Goal: Information Seeking & Learning: Learn about a topic

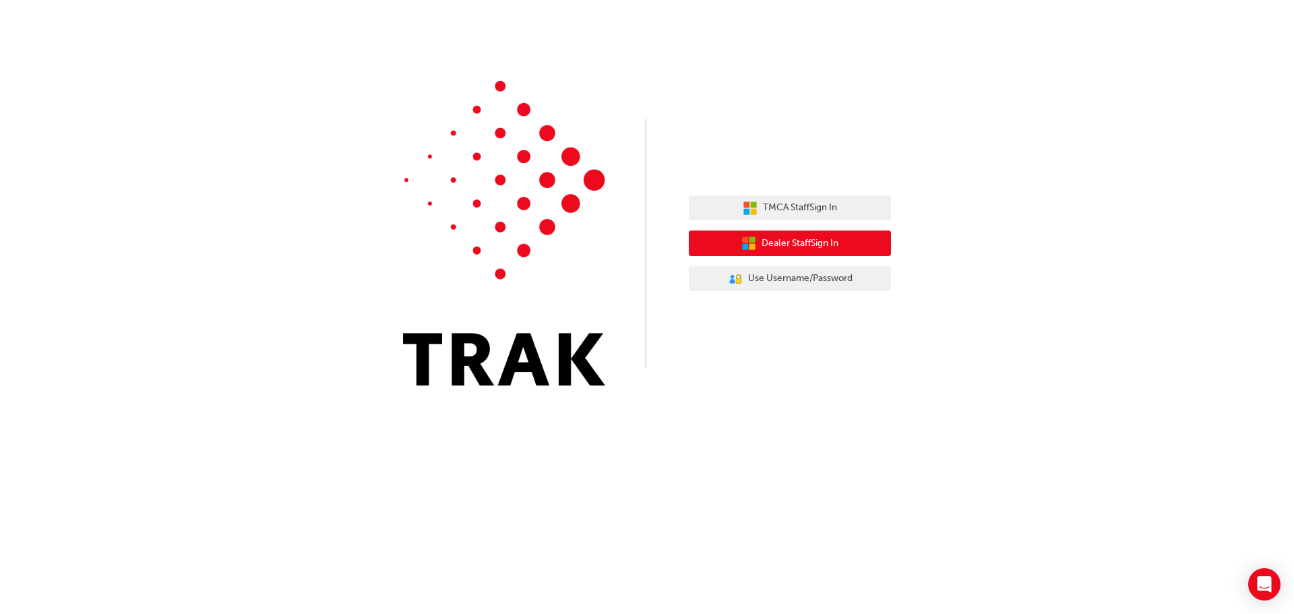
click at [776, 242] on span "Dealer Staff Sign In" at bounding box center [799, 243] width 77 height 15
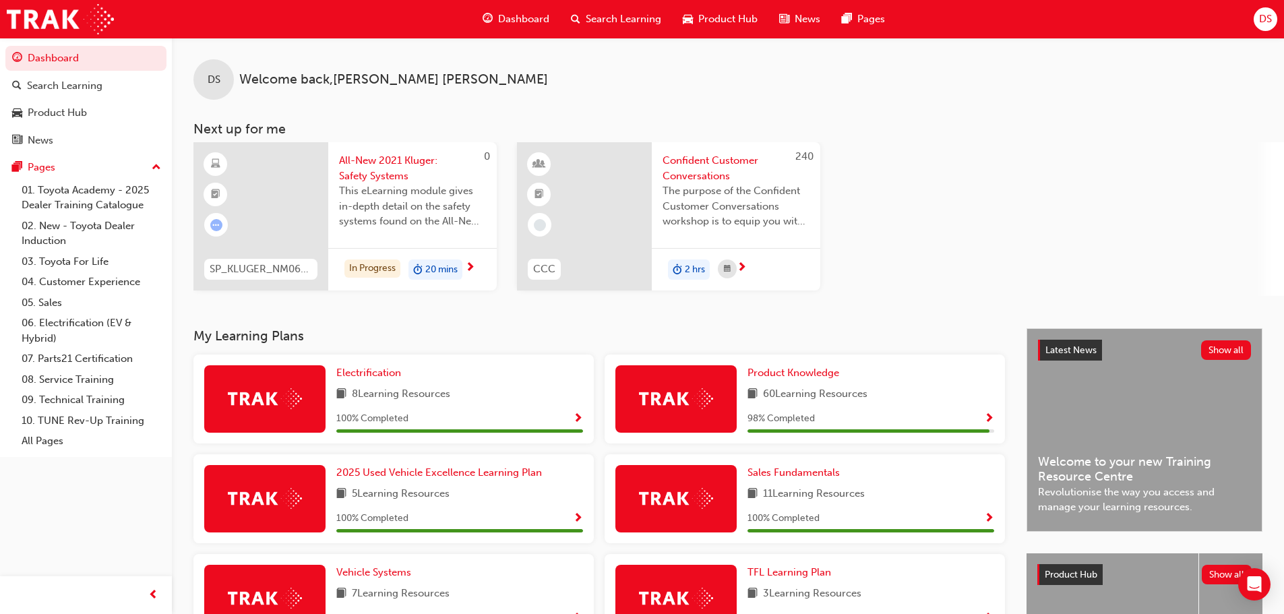
click at [405, 237] on div "This eLearning module gives in-depth detail on the safety systems found on the …" at bounding box center [412, 210] width 147 height 54
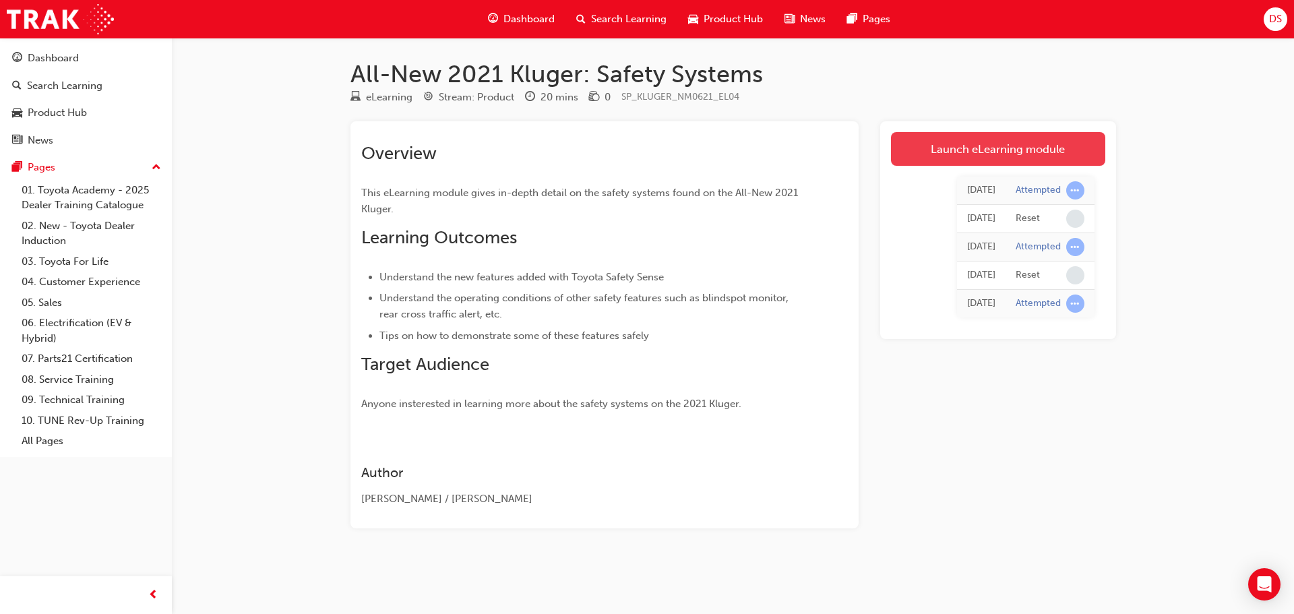
click at [990, 150] on link "Launch eLearning module" at bounding box center [998, 149] width 214 height 34
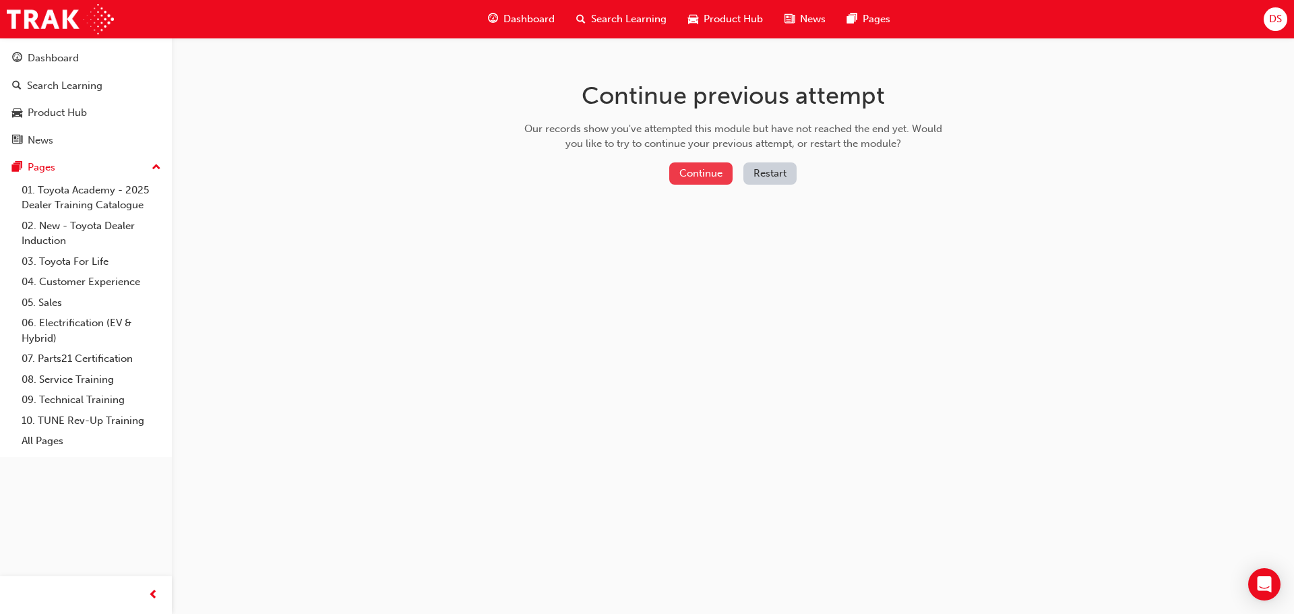
click at [699, 171] on button "Continue" at bounding box center [700, 173] width 63 height 22
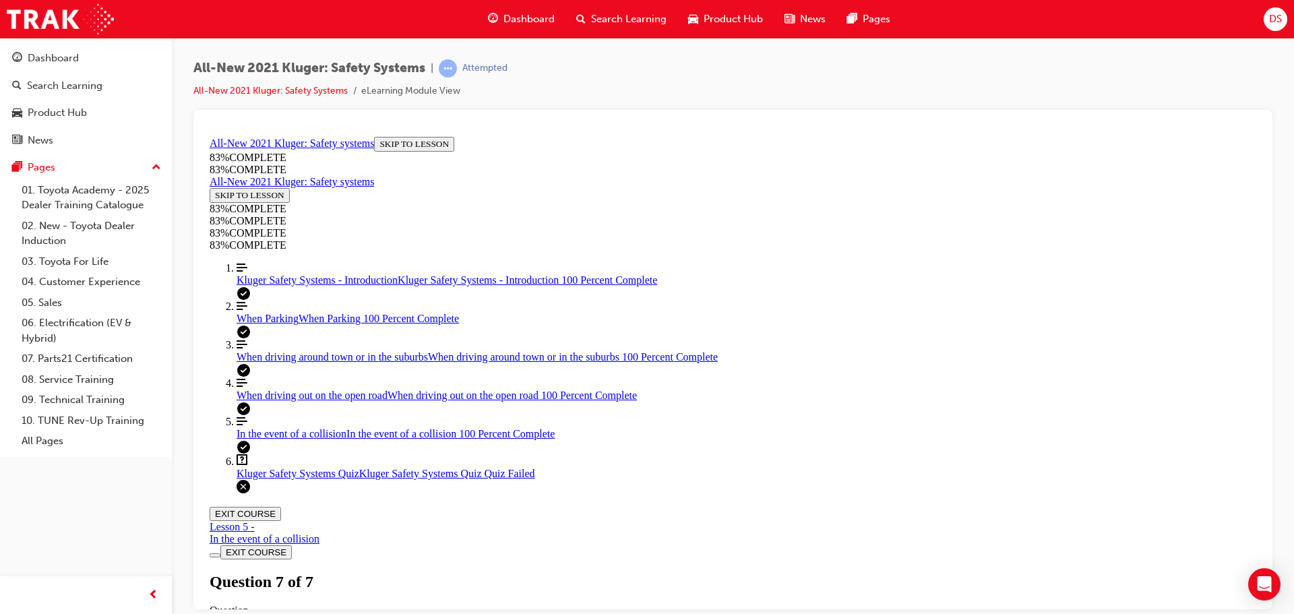
scroll to position [219, 0]
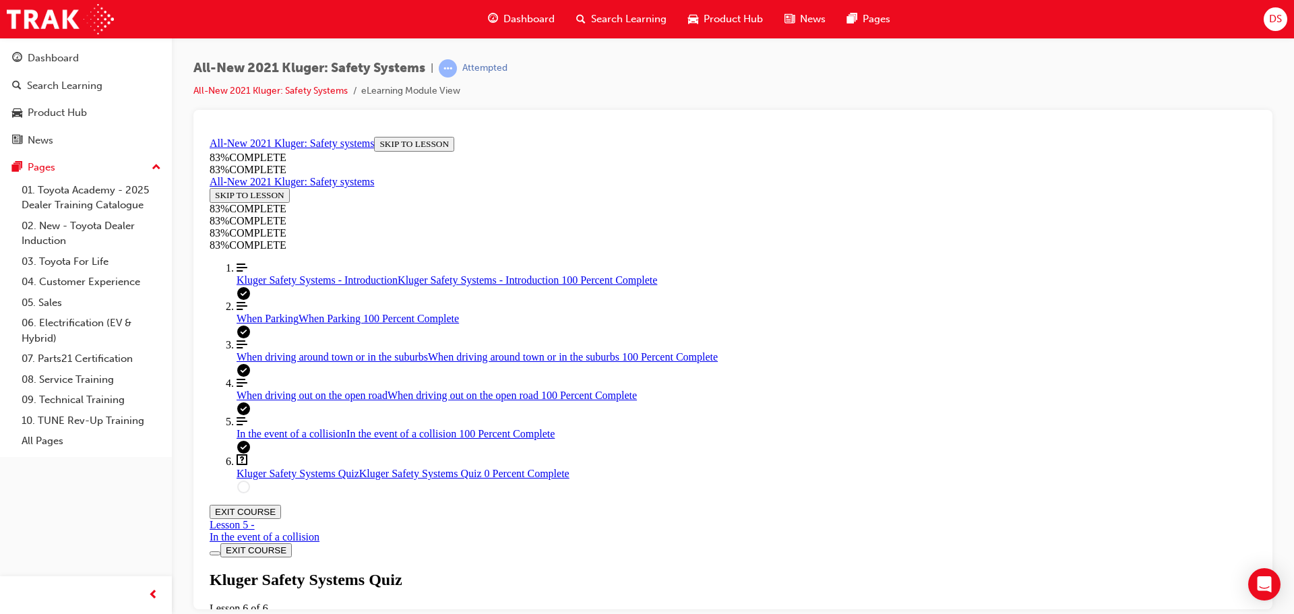
drag, startPoint x: 613, startPoint y: 337, endPoint x: 656, endPoint y: 358, distance: 47.9
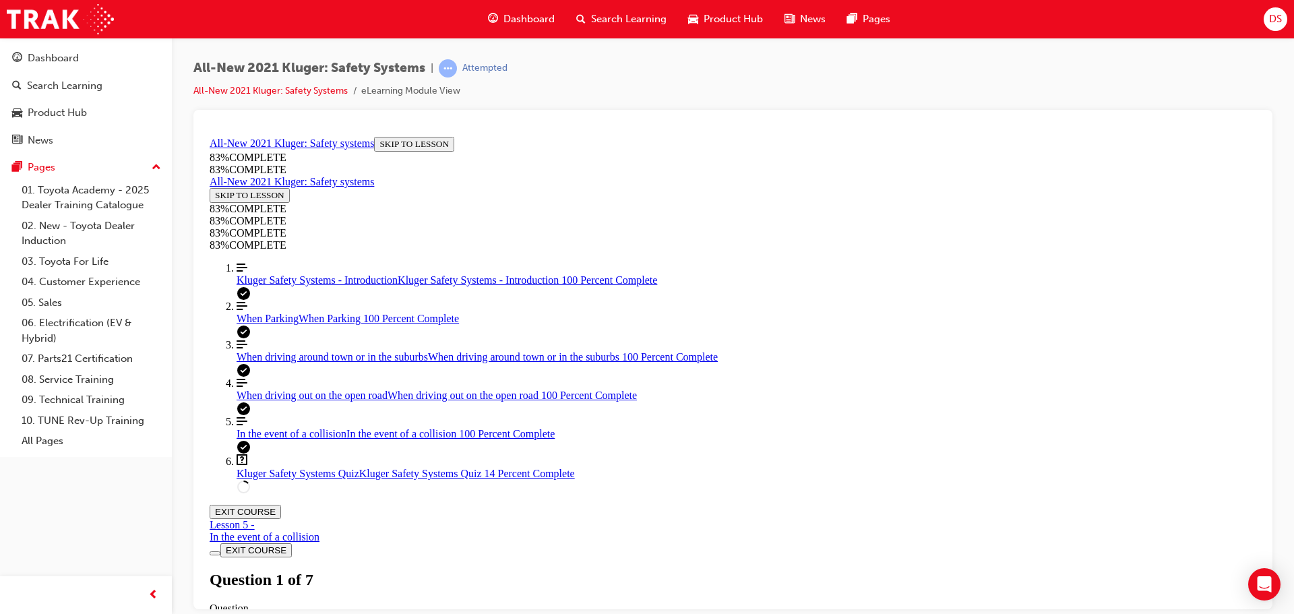
scroll to position [465, 0]
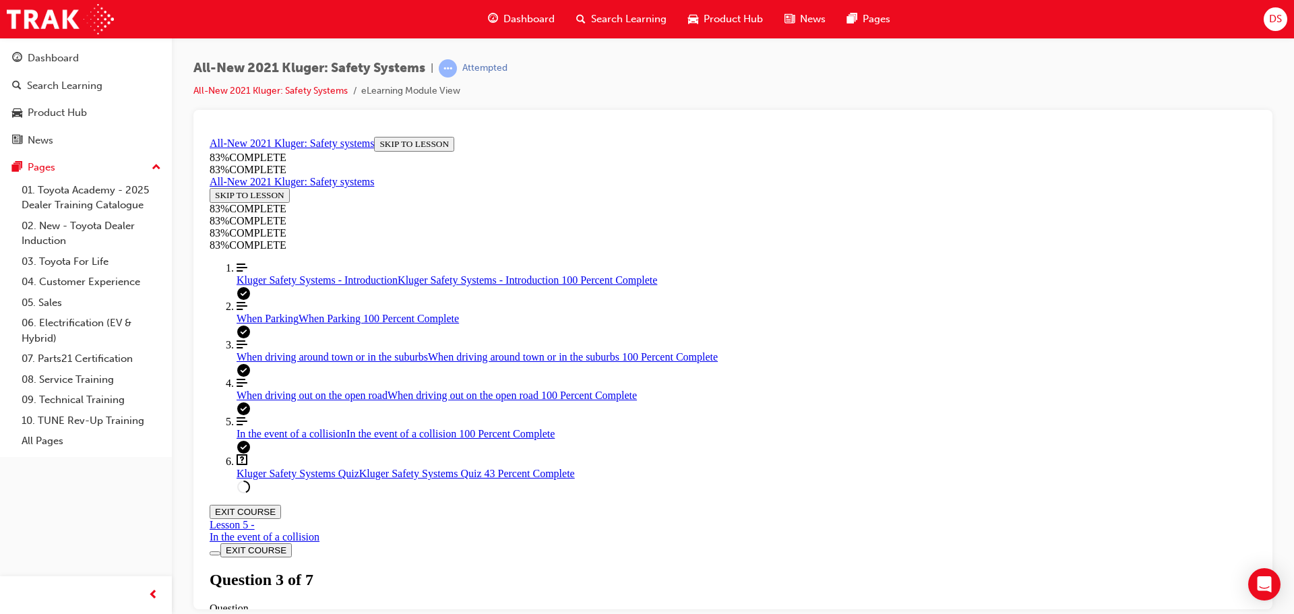
scroll to position [125, 0]
drag, startPoint x: 731, startPoint y: 337, endPoint x: 795, endPoint y: 394, distance: 85.5
drag, startPoint x: 687, startPoint y: 346, endPoint x: 779, endPoint y: 351, distance: 92.4
drag, startPoint x: 693, startPoint y: 464, endPoint x: 754, endPoint y: 463, distance: 60.7
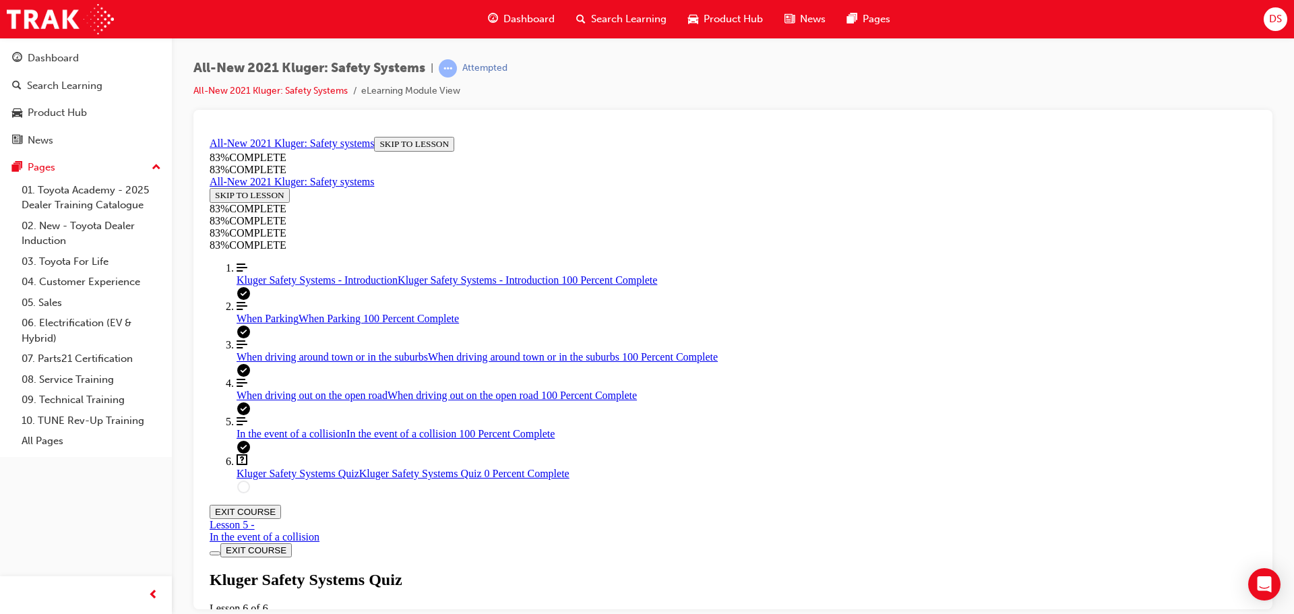
scroll to position [454, 0]
drag, startPoint x: 617, startPoint y: 350, endPoint x: 699, endPoint y: 373, distance: 85.2
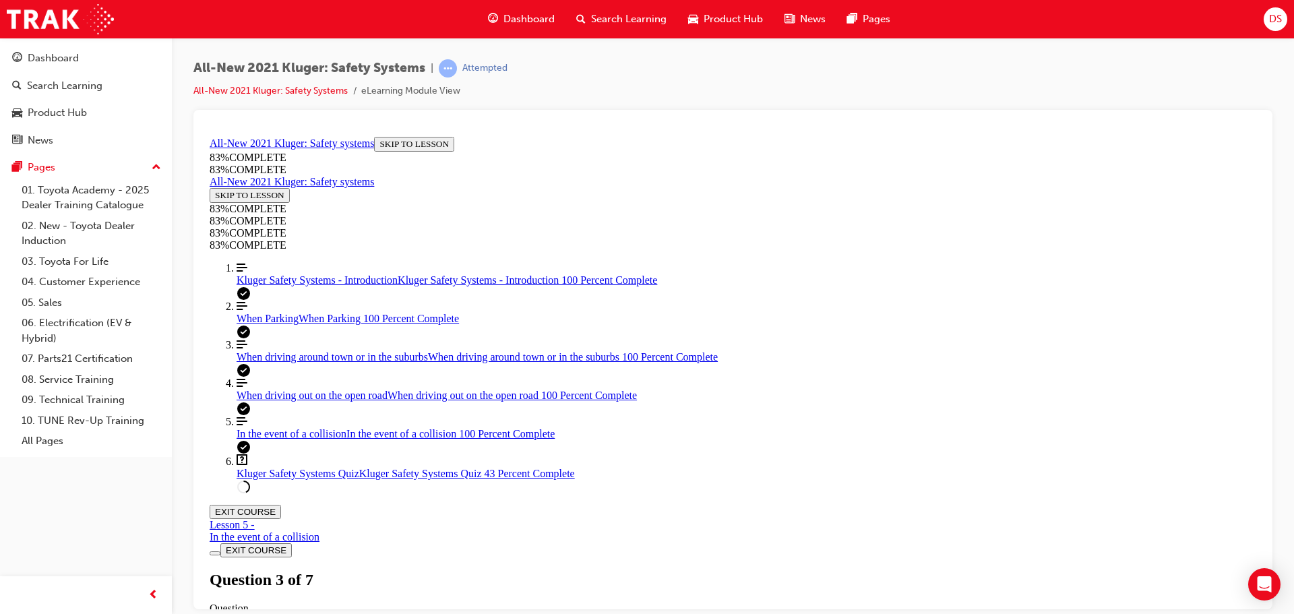
drag, startPoint x: 704, startPoint y: 412, endPoint x: 762, endPoint y: 350, distance: 84.9
drag, startPoint x: 691, startPoint y: 461, endPoint x: 761, endPoint y: 404, distance: 90.6
drag, startPoint x: 706, startPoint y: 465, endPoint x: 761, endPoint y: 464, distance: 55.3
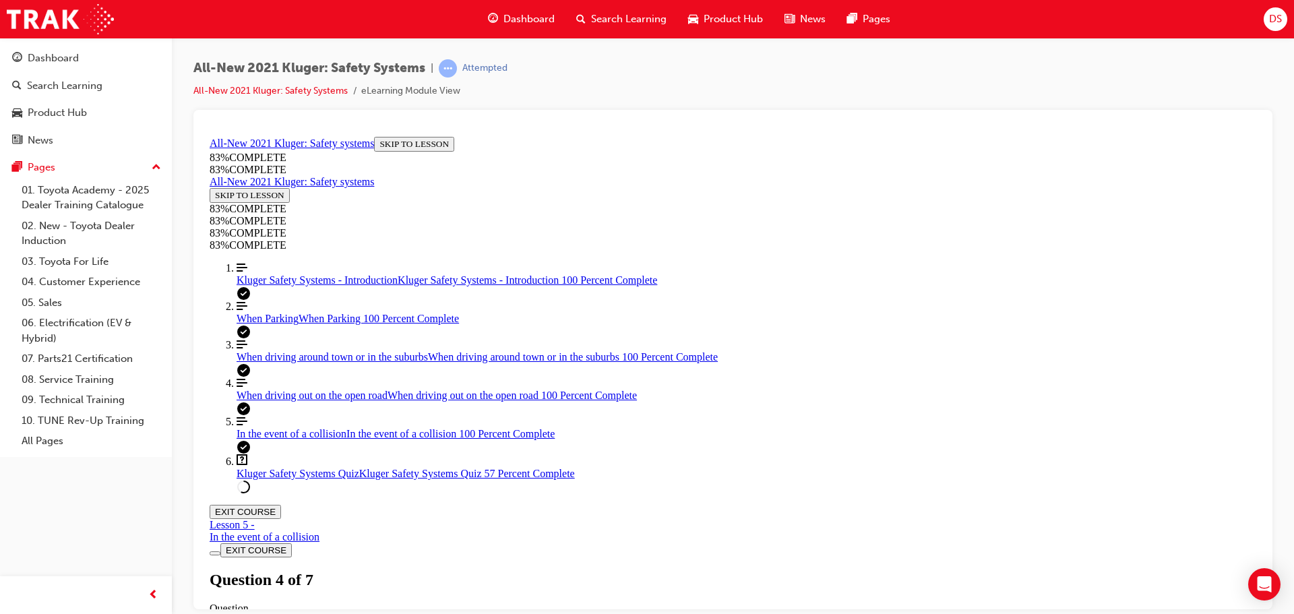
scroll to position [319, 0]
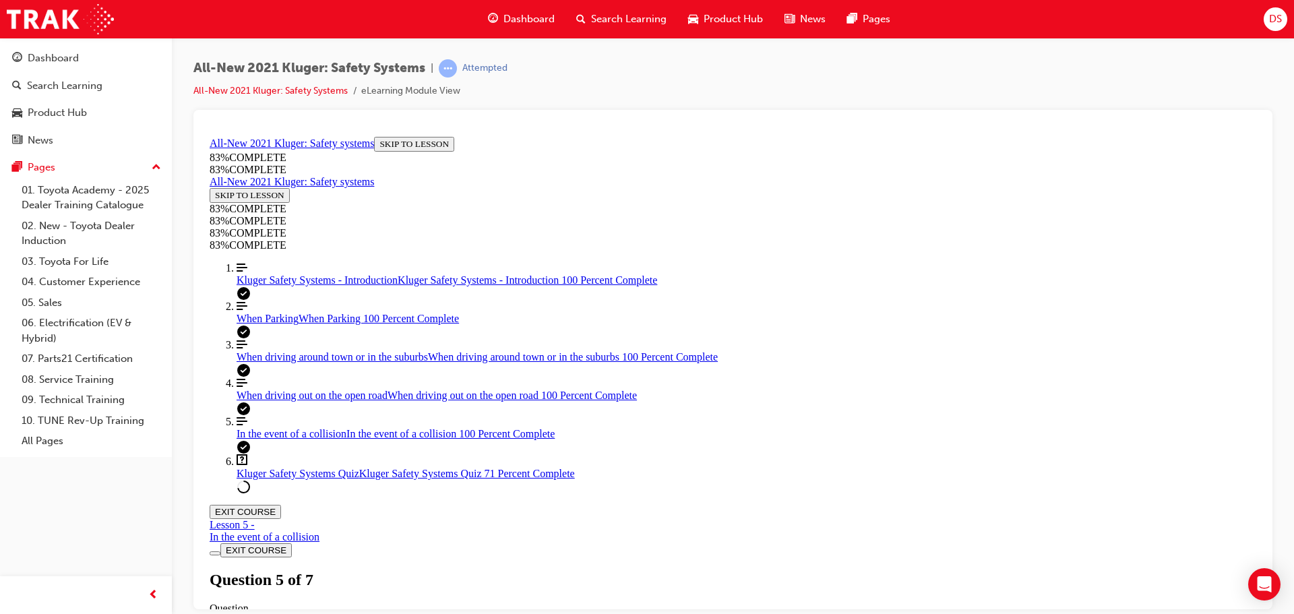
drag, startPoint x: 614, startPoint y: 448, endPoint x: 622, endPoint y: 454, distance: 10.1
drag, startPoint x: 617, startPoint y: 392, endPoint x: 625, endPoint y: 407, distance: 17.2
